Goal: Transaction & Acquisition: Book appointment/travel/reservation

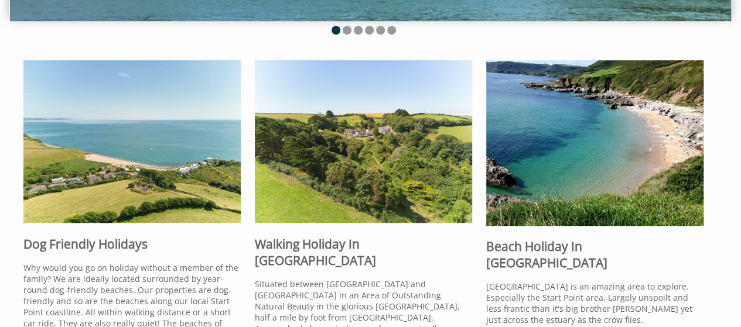
scroll to position [306, 0]
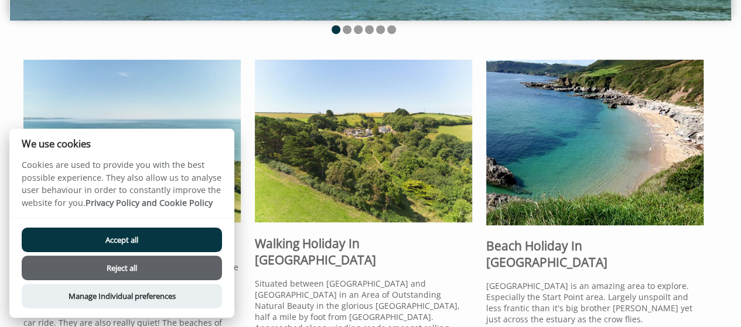
click at [148, 266] on button "Reject all" at bounding box center [122, 268] width 200 height 25
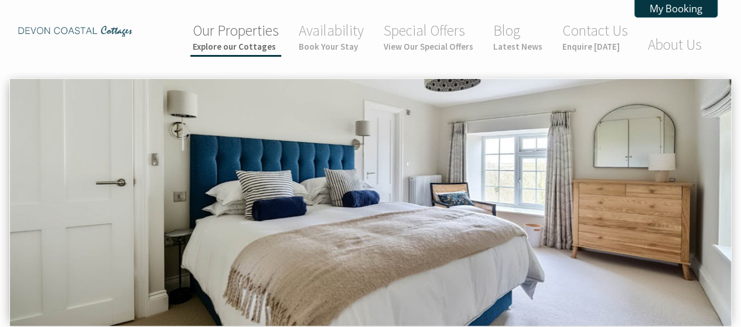
click at [242, 46] on small "Explore our Cottages" at bounding box center [236, 46] width 86 height 11
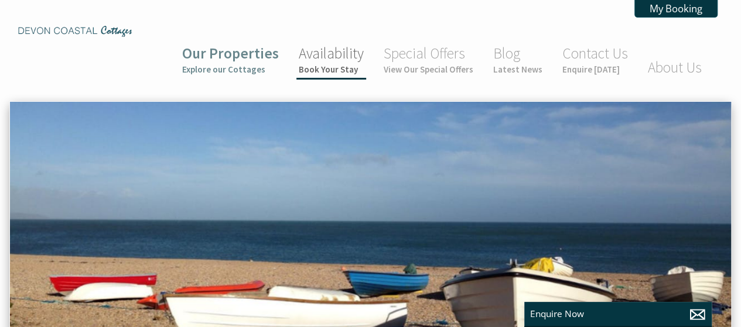
click at [344, 64] on small "Book Your Stay" at bounding box center [331, 69] width 65 height 11
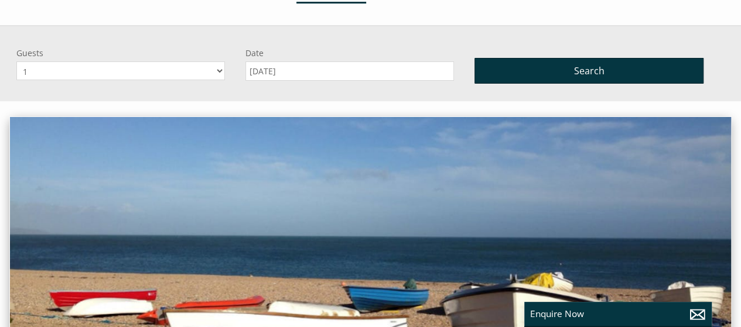
scroll to position [77, 0]
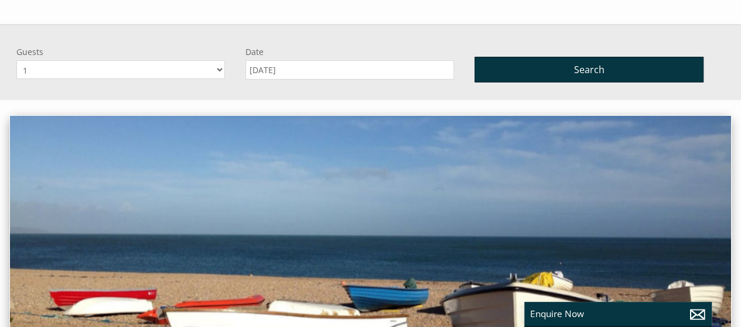
click at [219, 60] on select "1 2 3 4 5 6 7 8 9 10" at bounding box center [120, 69] width 208 height 19
select select "3"
click at [16, 60] on select "1 2 3 4 5 6 7 8 9 10" at bounding box center [120, 69] width 208 height 19
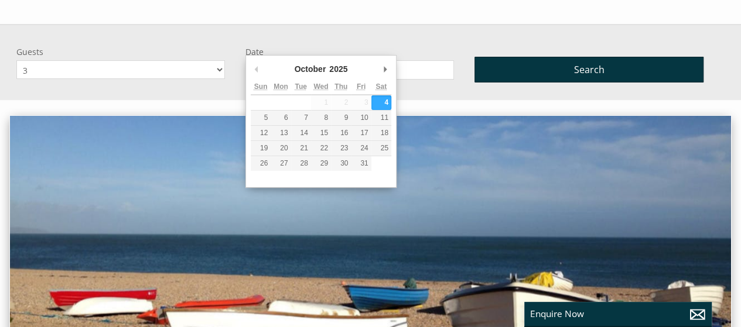
click at [294, 60] on input "[DATE]" at bounding box center [349, 69] width 208 height 19
type input "[DATE]"
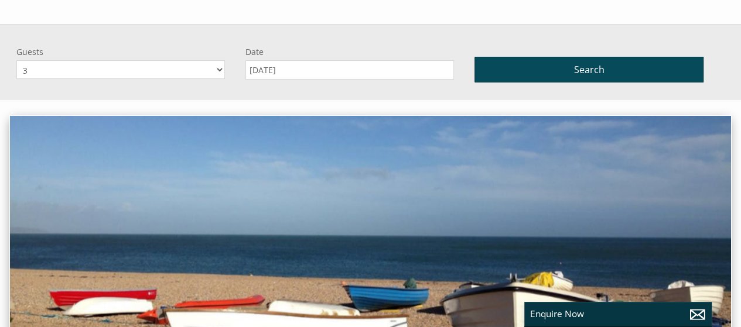
click at [569, 57] on button "Search" at bounding box center [588, 70] width 229 height 26
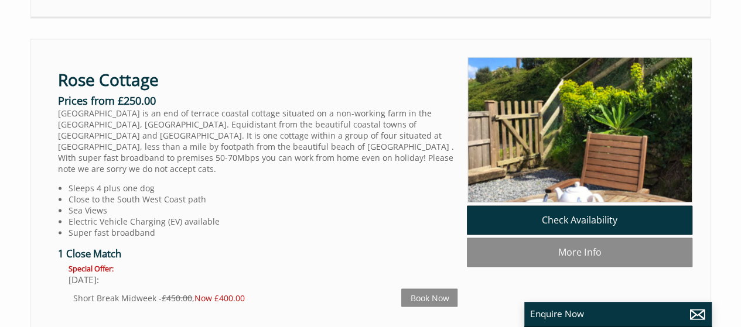
scroll to position [854, 0]
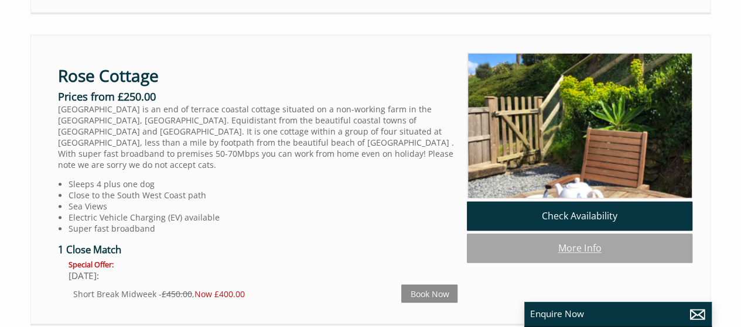
click at [575, 234] on link "More Info" at bounding box center [579, 248] width 225 height 29
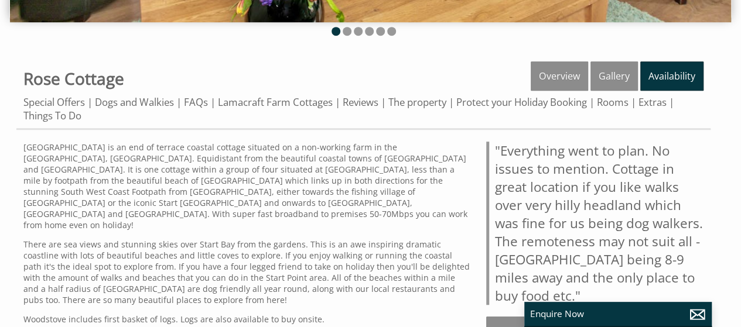
scroll to position [306, 0]
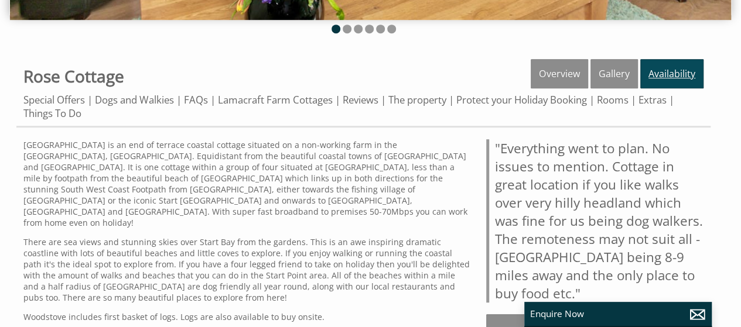
click at [676, 66] on link "Availability" at bounding box center [671, 73] width 63 height 29
